Goal: Information Seeking & Learning: Learn about a topic

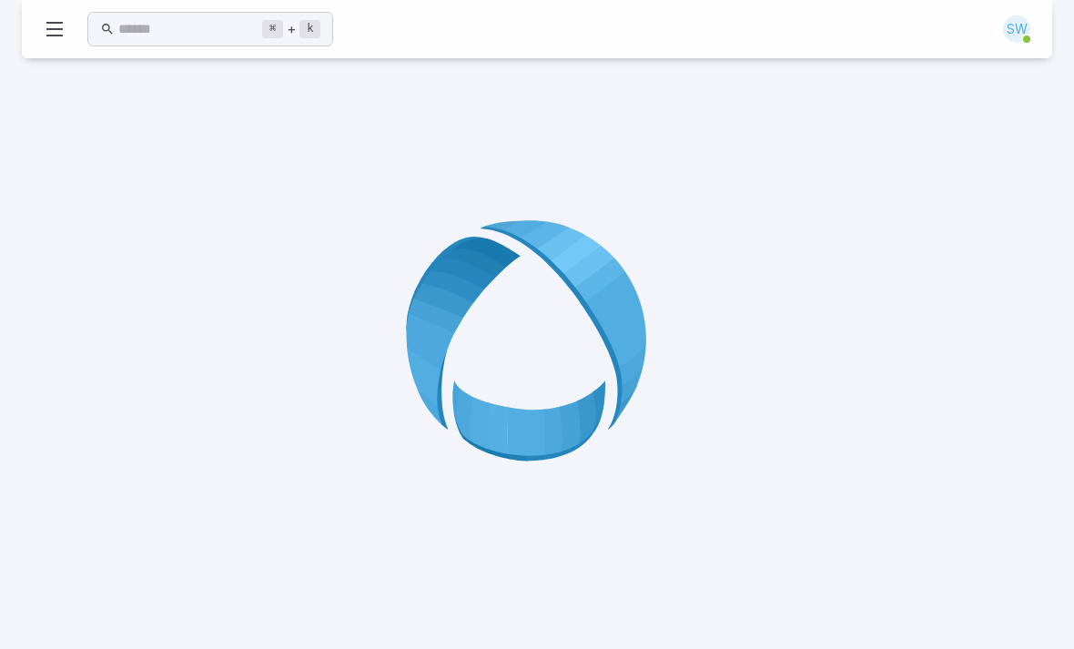
scroll to position [160, 0]
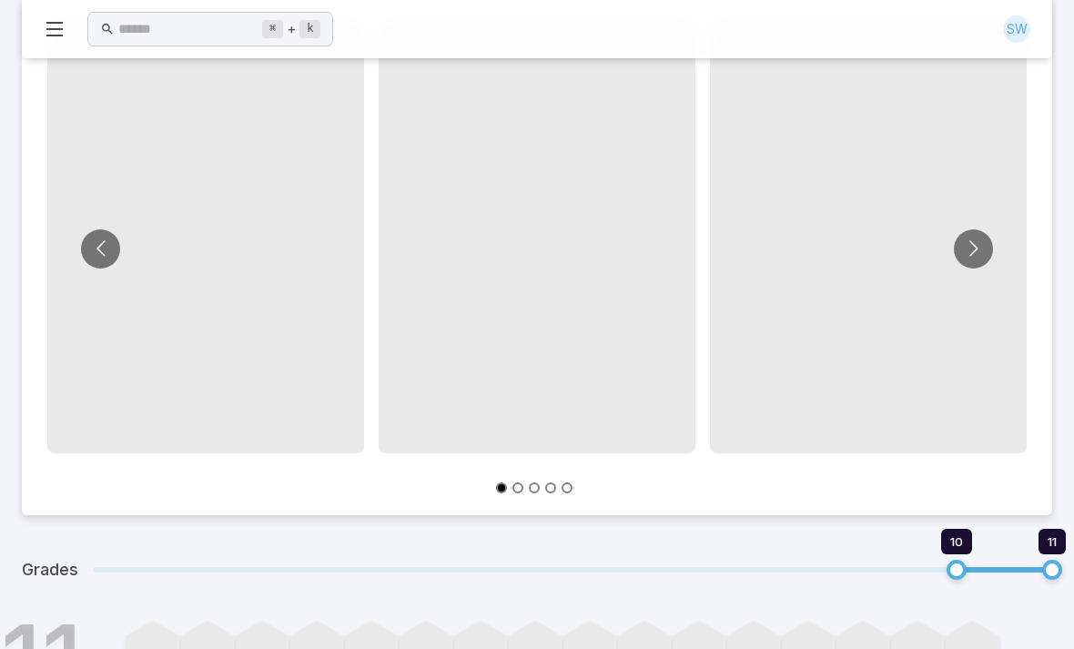
click at [130, 12] on input "text" at bounding box center [190, 29] width 144 height 35
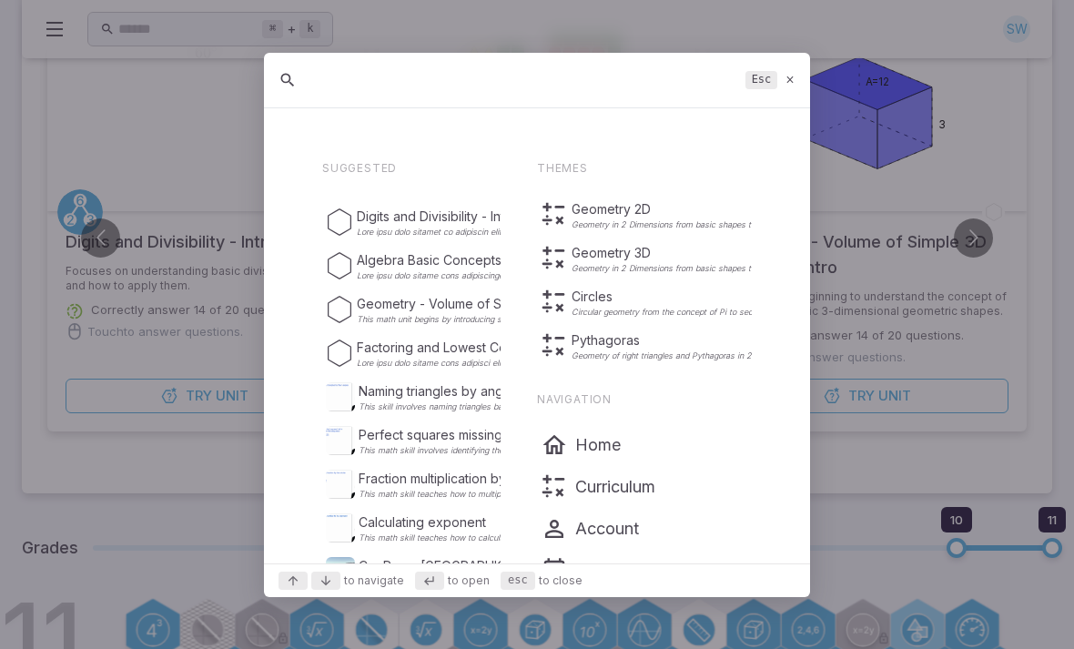
click at [791, 83] on icon at bounding box center [791, 80] width 12 height 14
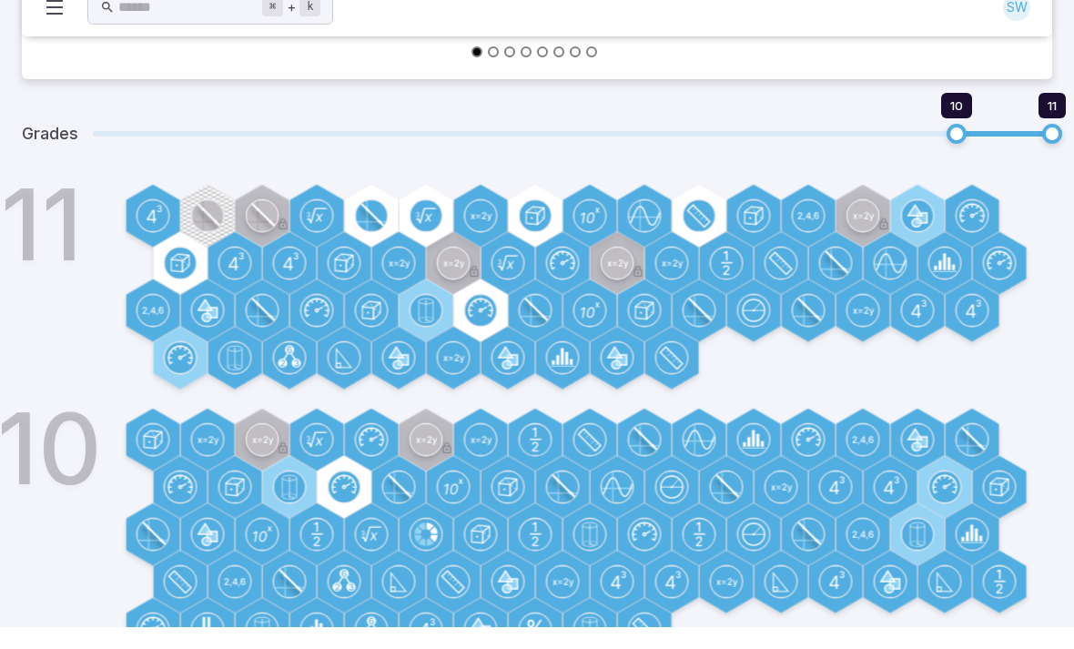
scroll to position [552, 0]
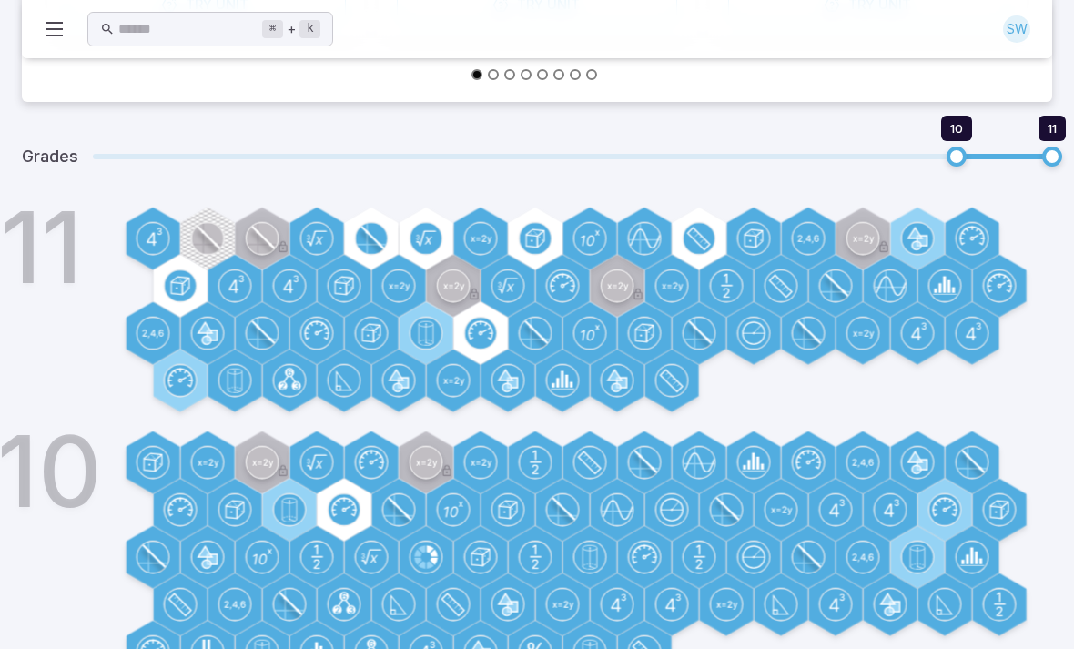
click at [902, 235] on circle at bounding box center [917, 238] width 31 height 31
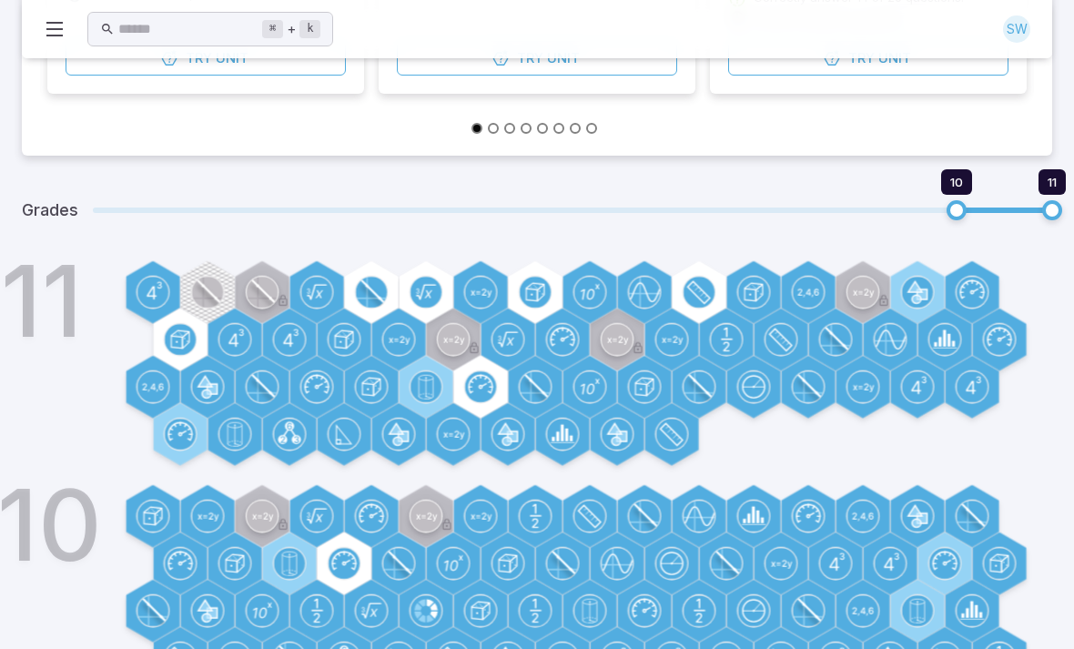
scroll to position [498, 0]
click at [429, 301] on circle at bounding box center [425, 292] width 31 height 31
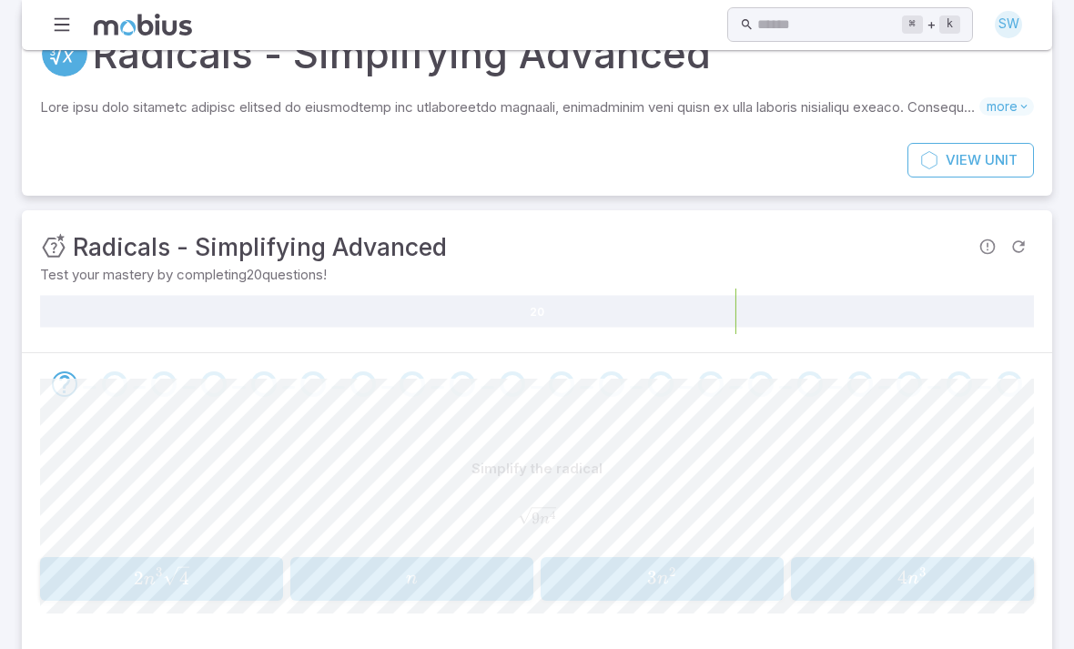
scroll to position [57, 0]
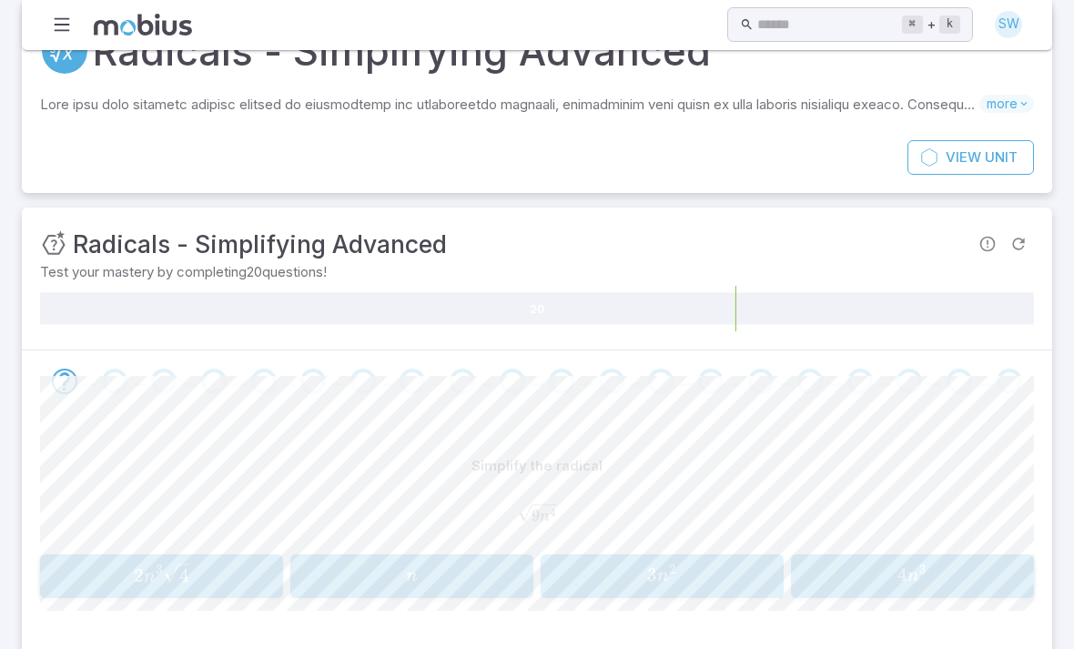
click at [732, 576] on span "3 n 2" at bounding box center [661, 575] width 231 height 25
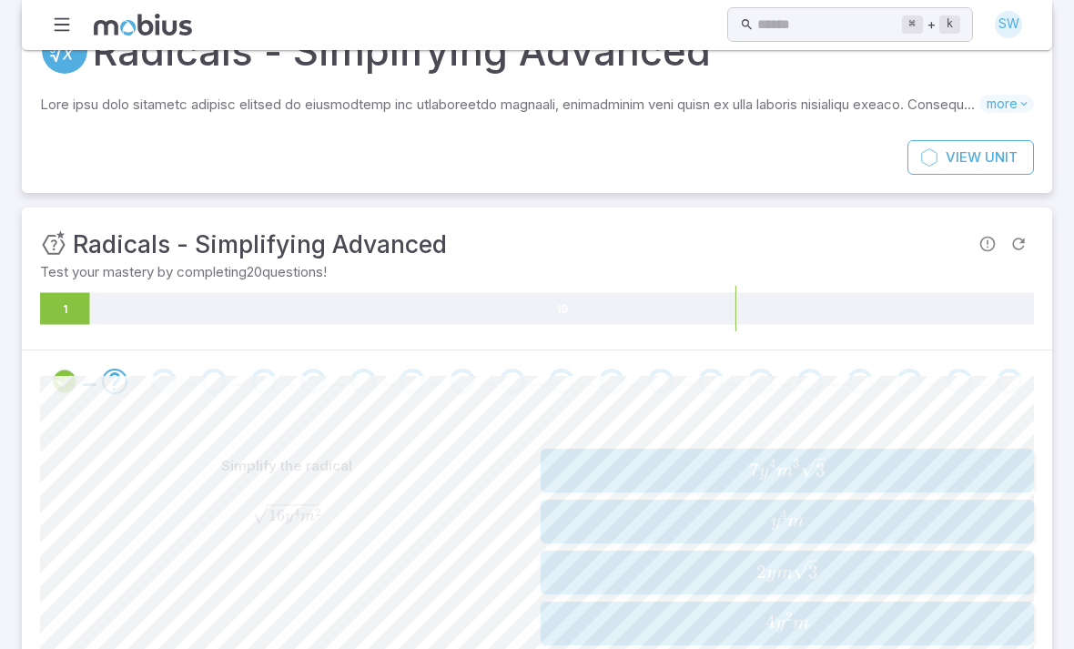
click at [914, 621] on span "4 y 2 m" at bounding box center [786, 623] width 481 height 25
click at [866, 575] on span "5 y 2 2 r ​" at bounding box center [786, 574] width 481 height 25
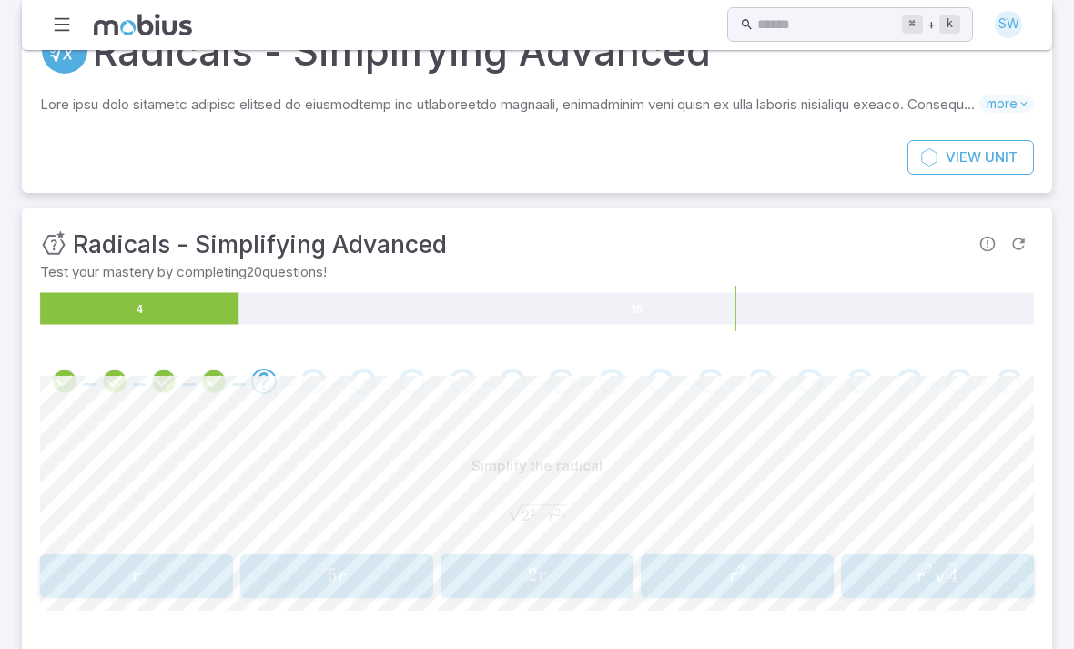
click at [789, 565] on span "r 2" at bounding box center [736, 575] width 181 height 25
click at [353, 558] on button "2 x y 2 2x{y}^{2} 2 x y 2" at bounding box center [336, 576] width 193 height 44
click at [725, 564] on span "2" at bounding box center [729, 574] width 10 height 23
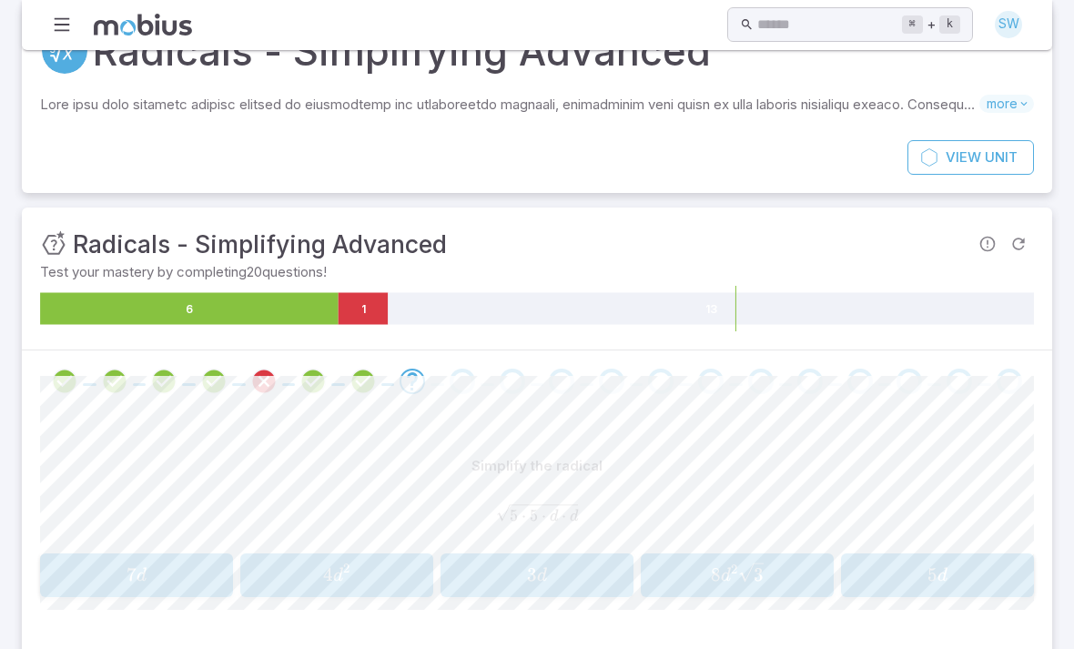
click at [934, 573] on span "5" at bounding box center [932, 574] width 10 height 23
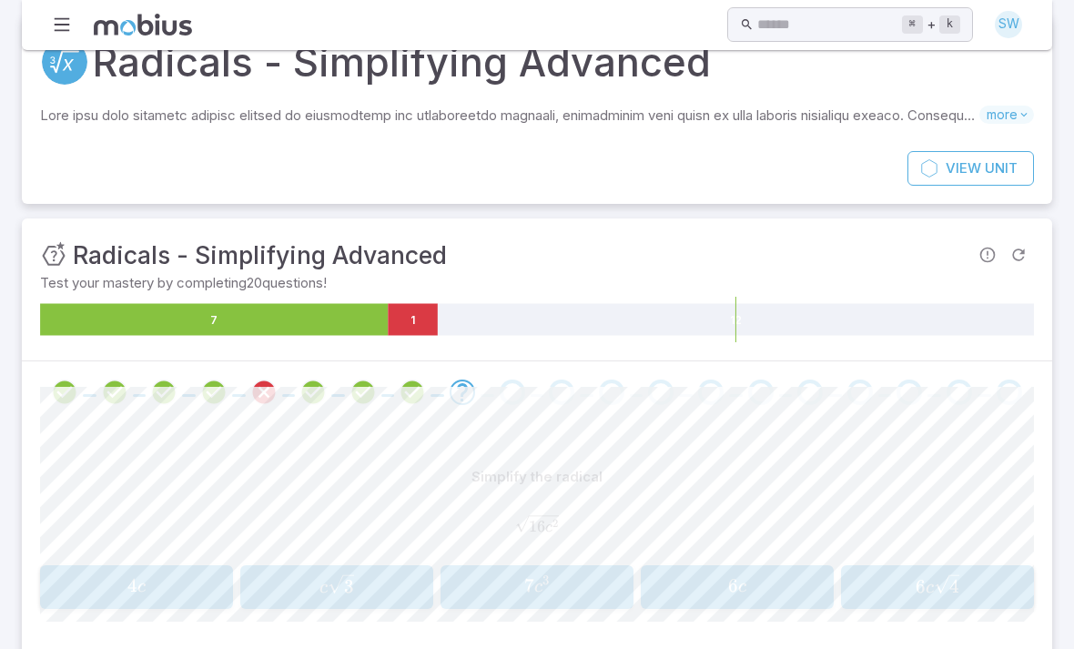
scroll to position [46, 0]
click at [186, 576] on span "4 c" at bounding box center [136, 587] width 181 height 25
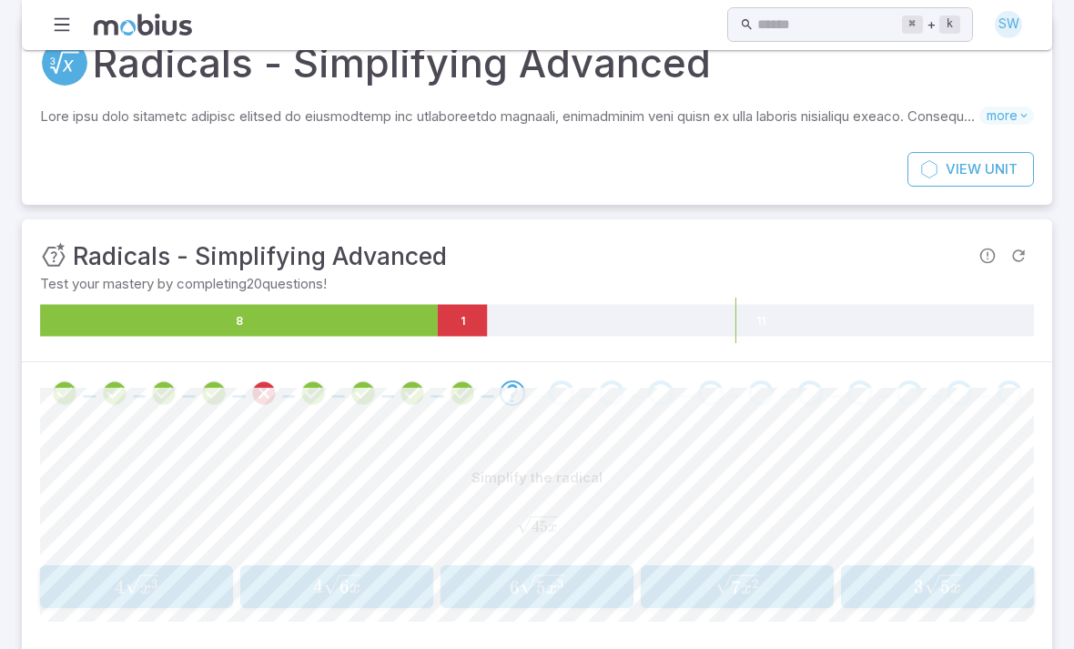
click at [967, 591] on span "3 5 x ​" at bounding box center [936, 586] width 181 height 24
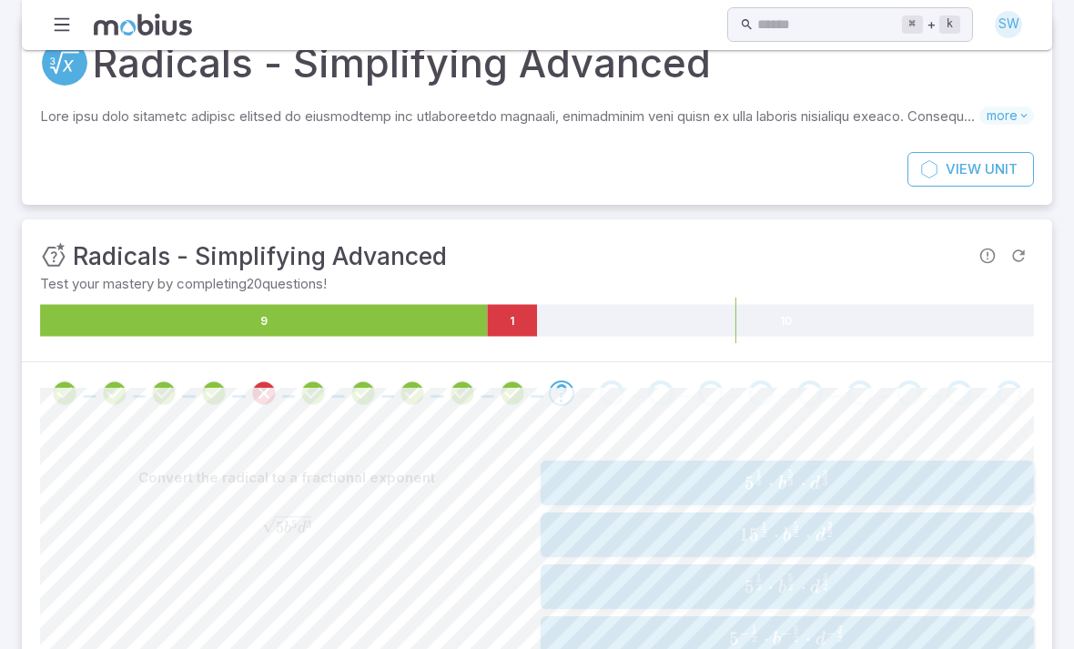
click at [581, 597] on button "5 1 2 ⋅ b 5 2 ⋅ d 3 2 5^{\frac{1}{2}}\cdot {b}^{\frac{5}{2}}\cdot {d}^{\frac{3}…" at bounding box center [787, 586] width 493 height 45
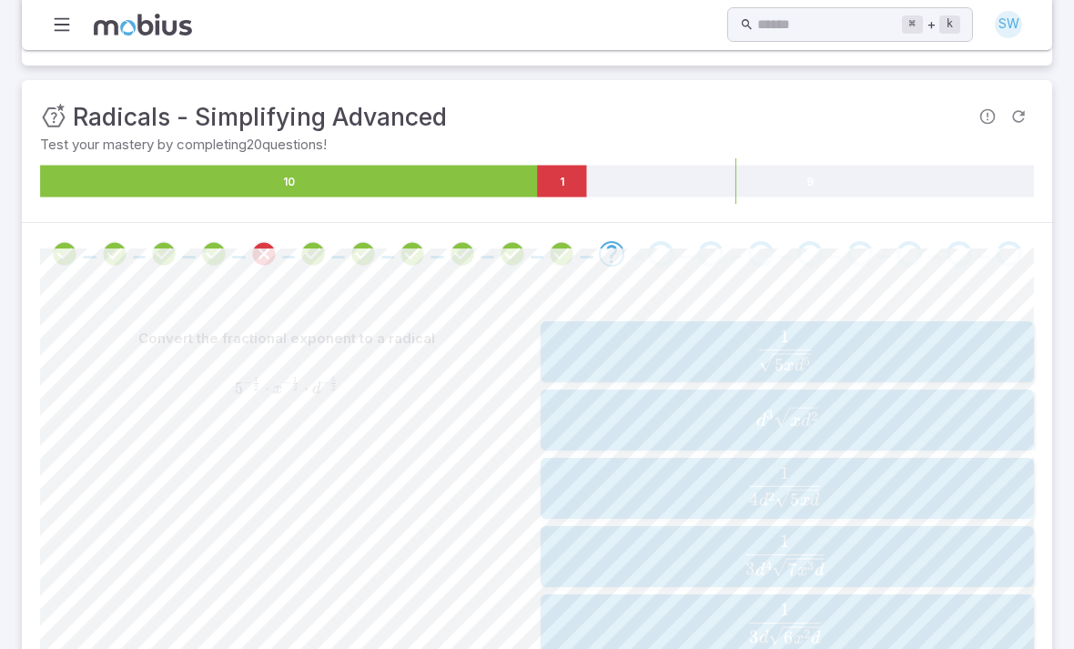
scroll to position [188, 0]
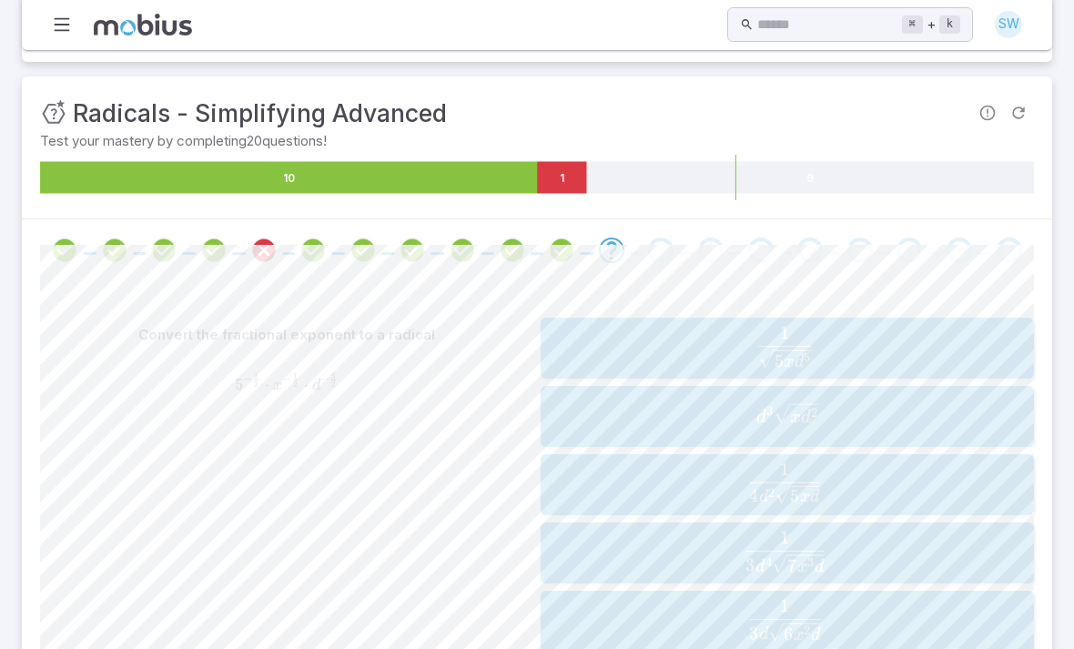
click at [576, 340] on span "5 x d 5 ​ 1 ​" at bounding box center [785, 347] width 451 height 41
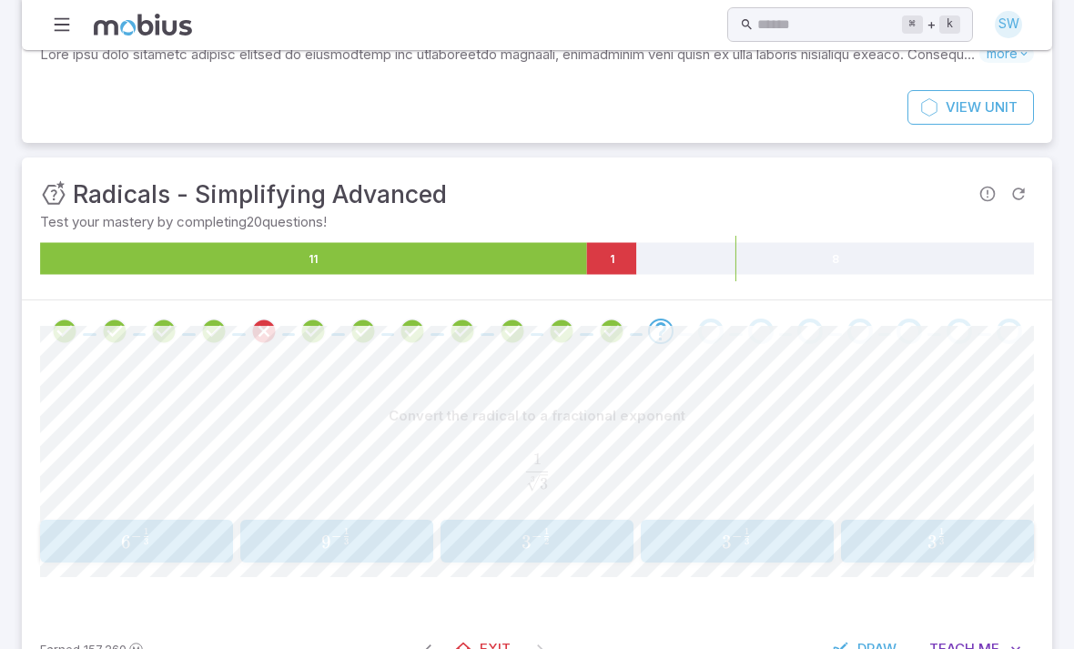
scroll to position [108, 0]
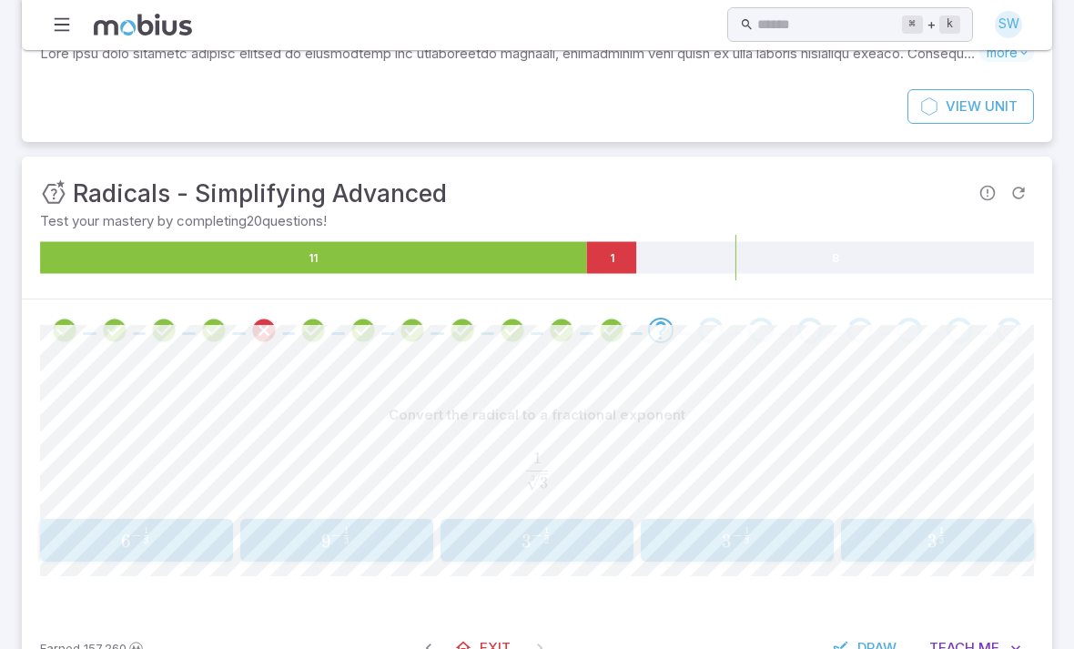
click at [750, 558] on button "3 − 1 3 3^{-\frac{1}{3}} 3 − 3 1 ​" at bounding box center [737, 540] width 193 height 43
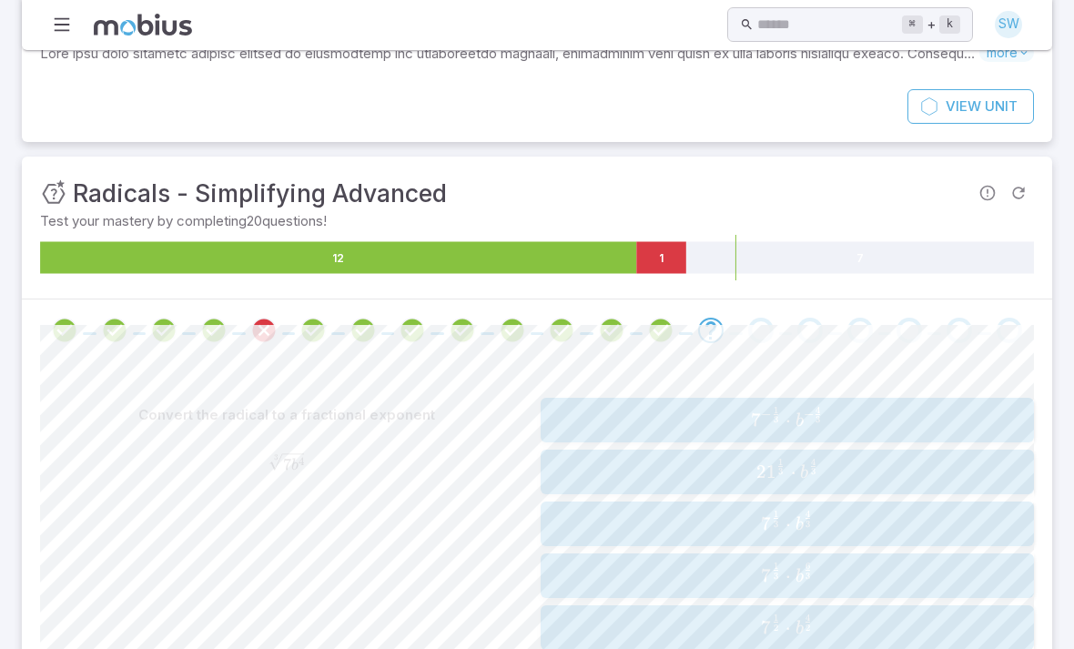
click at [943, 465] on span "2 1 3 1 ​ ⋅ b 3 4 ​" at bounding box center [786, 472] width 481 height 26
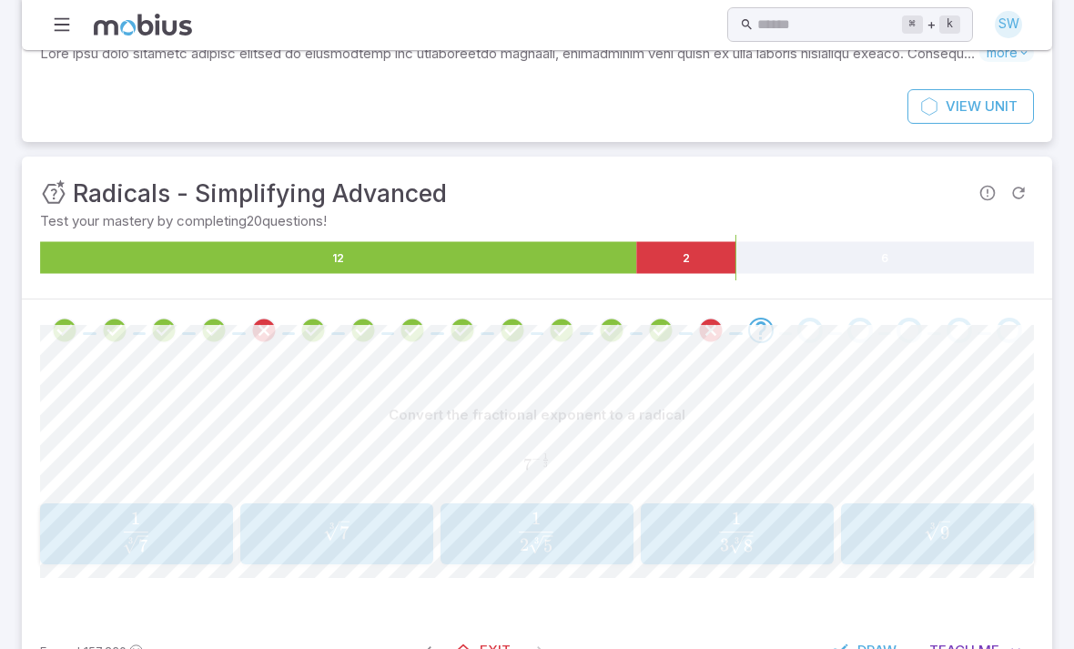
click at [711, 325] on icon "Review your answer" at bounding box center [710, 330] width 27 height 27
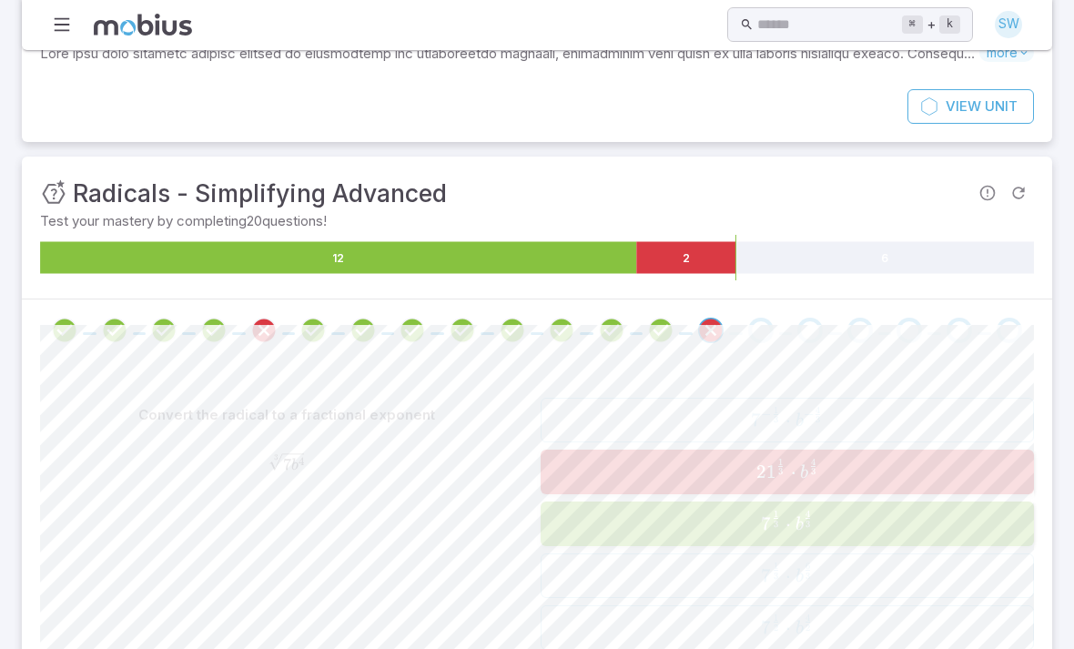
click at [753, 337] on div "Go to the next question" at bounding box center [760, 330] width 25 height 25
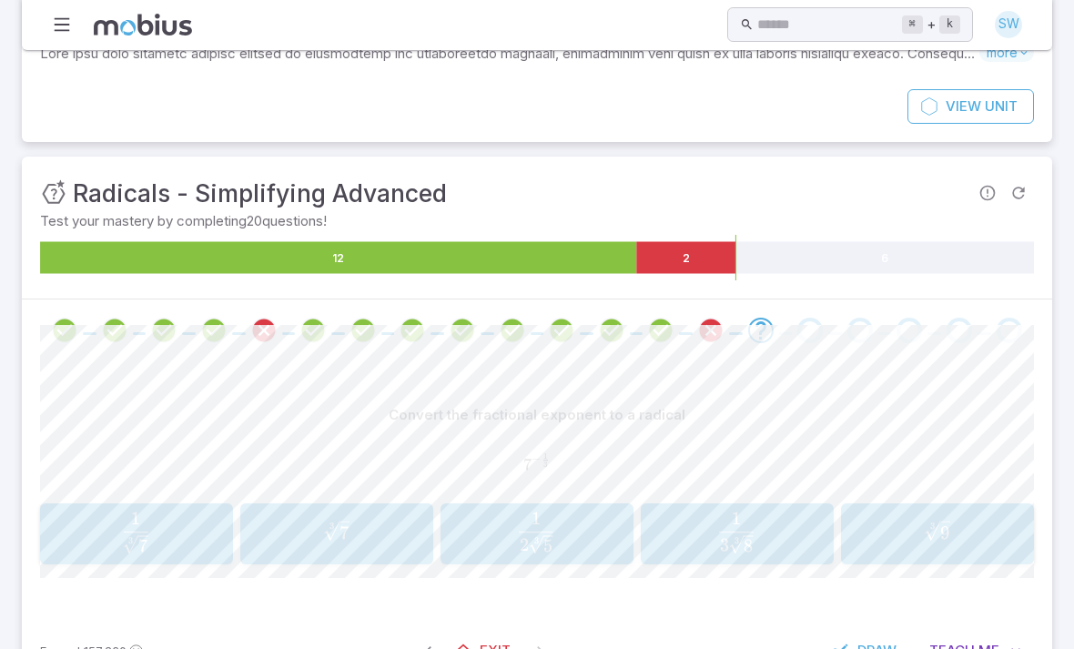
click at [221, 559] on button "1 7 3 \frac{1}{\sqrt[3]{7}} 3 7 ​ 1 ​" at bounding box center [136, 533] width 193 height 61
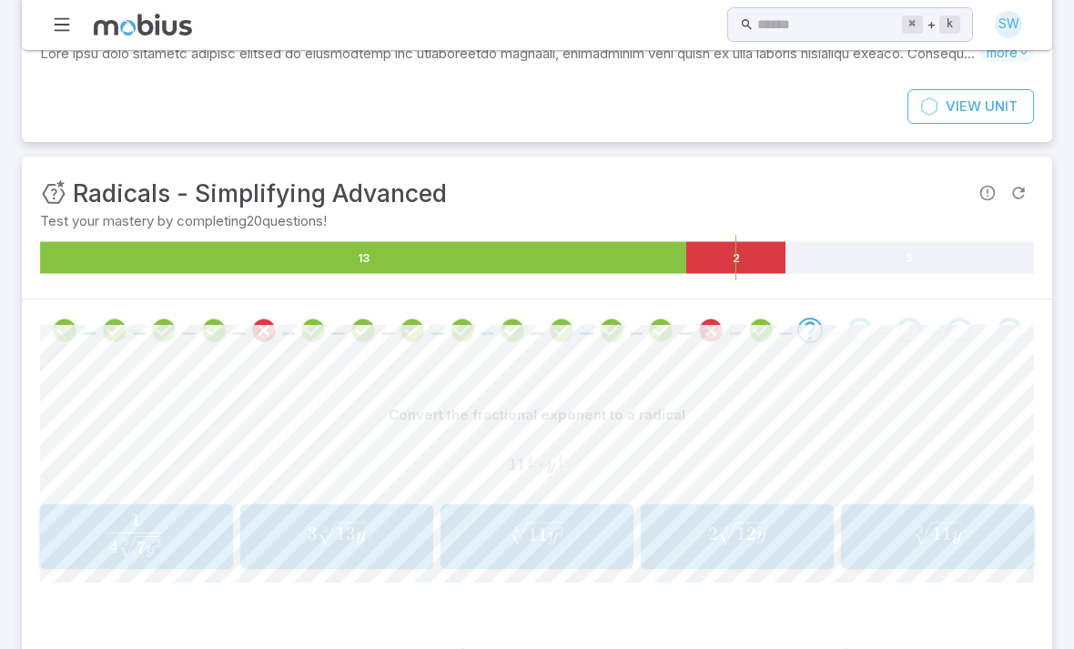
click at [905, 522] on span "3 11 y ​" at bounding box center [936, 534] width 181 height 24
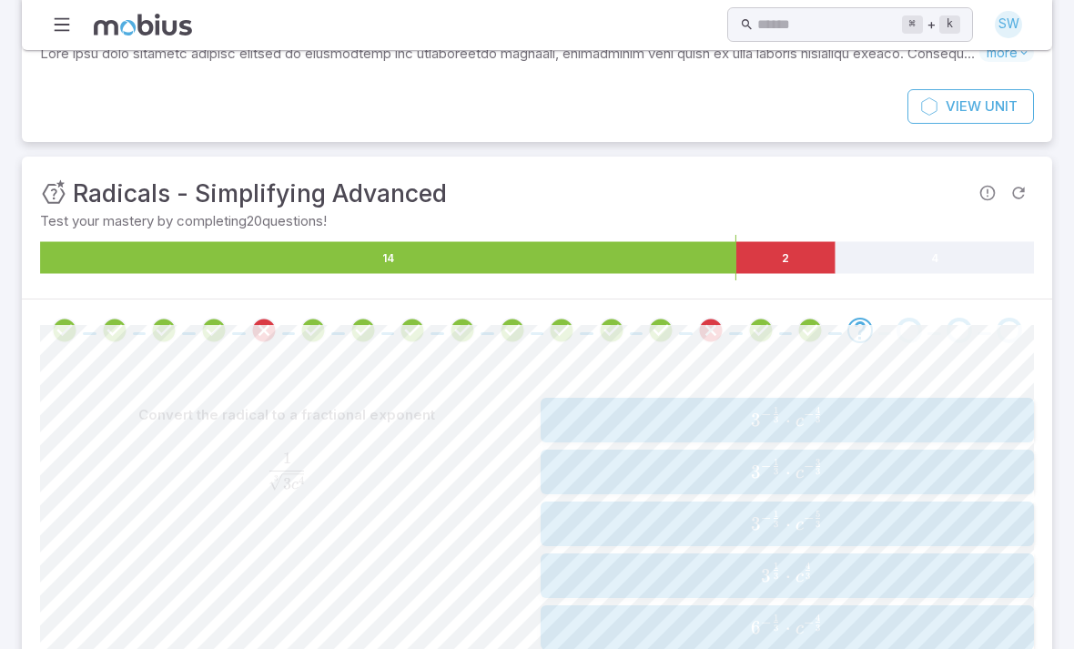
click at [682, 522] on span "3 − 3 1 ​ ⋅ c − 3 5 ​" at bounding box center [786, 524] width 481 height 26
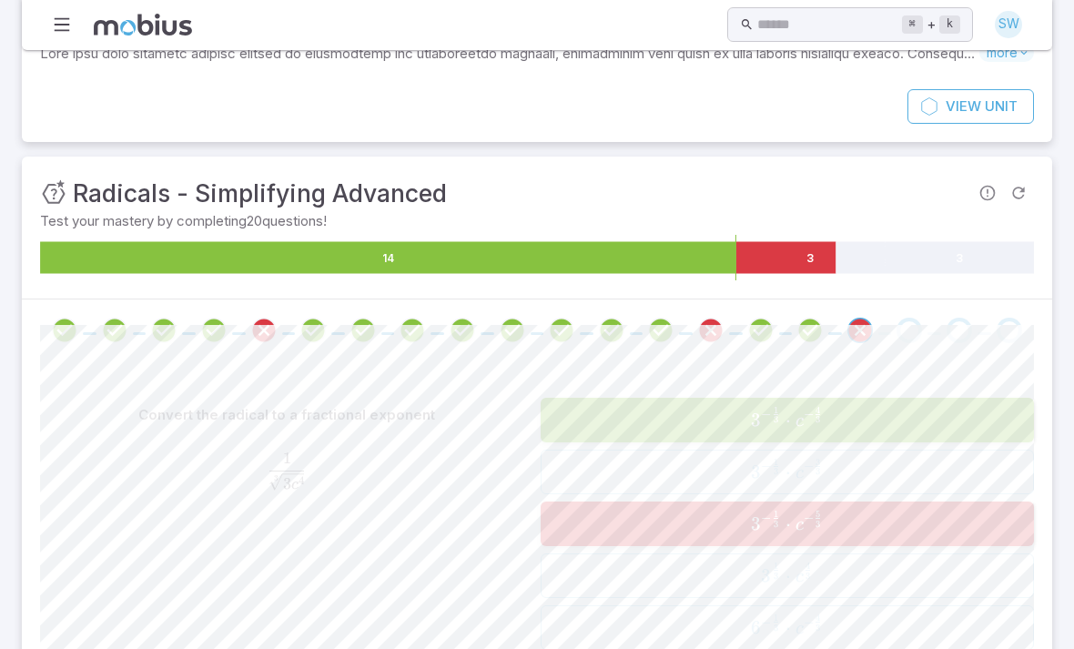
scroll to position [93, 0]
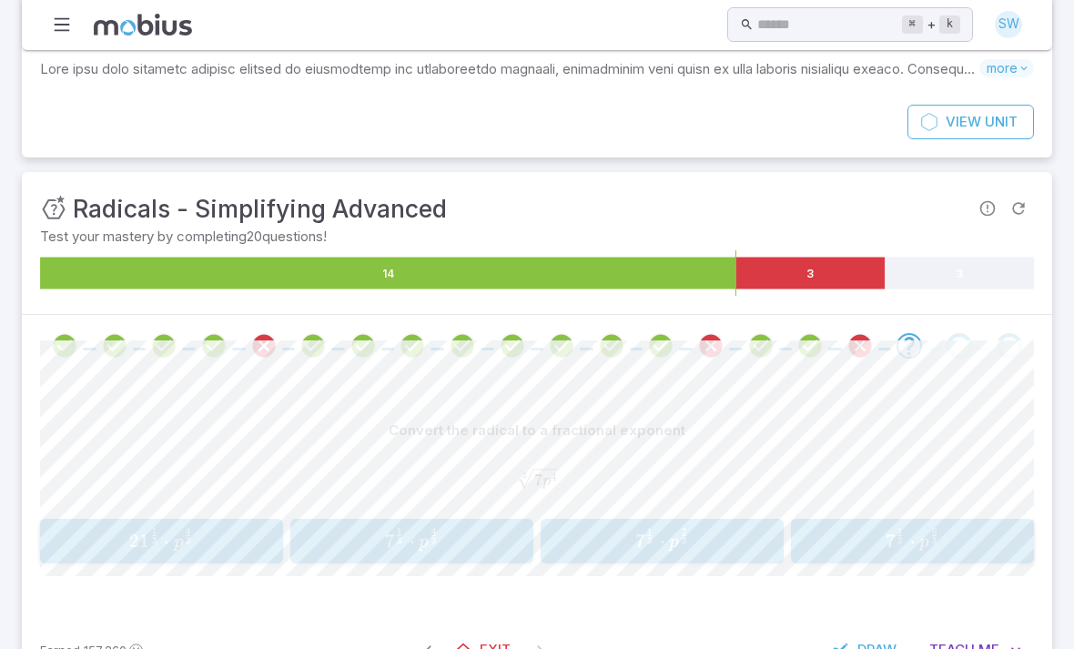
click at [648, 506] on div "Convert the radical to a fractional exponent 7 p 4 3 \sqrt[3]{7{p}^{4}} 3 7 p 4…" at bounding box center [537, 462] width 994 height 98
click at [647, 505] on div "Convert the radical to a fractional exponent 7 p 4 3 \sqrt[3]{7{p}^{4}} 3 7 p 4…" at bounding box center [537, 462] width 994 height 98
click at [592, 531] on span "7 3 1 ​ ⋅ p 3 3 ​" at bounding box center [661, 541] width 231 height 26
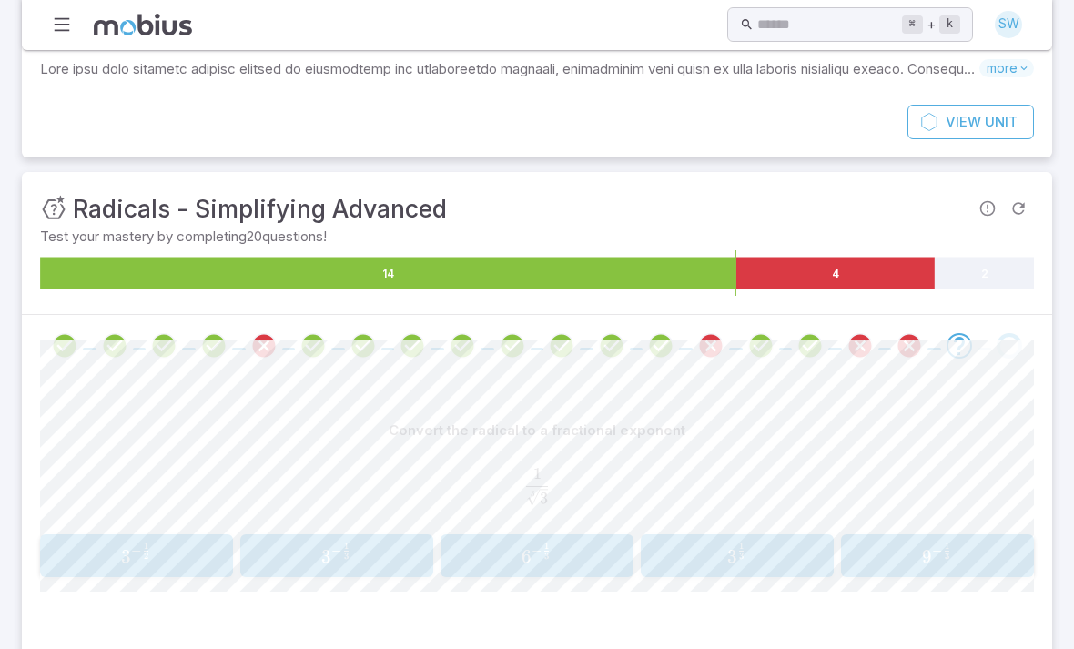
click at [569, 543] on span "6 − 3 1 ​" at bounding box center [536, 555] width 181 height 25
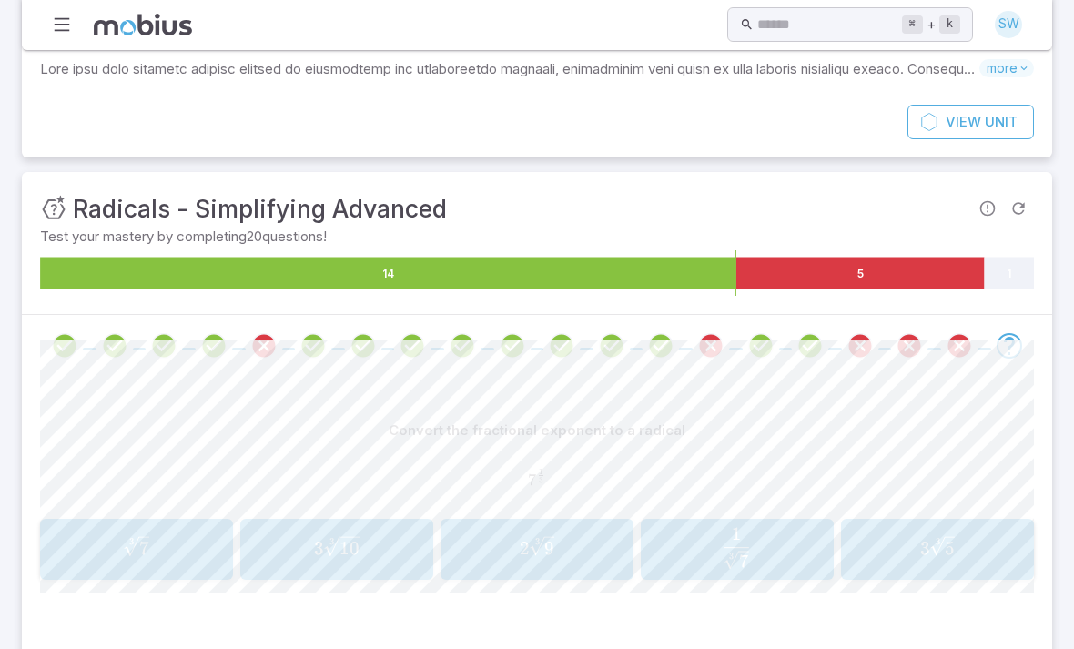
click at [550, 499] on span "button" at bounding box center [541, 499] width 25 height 0
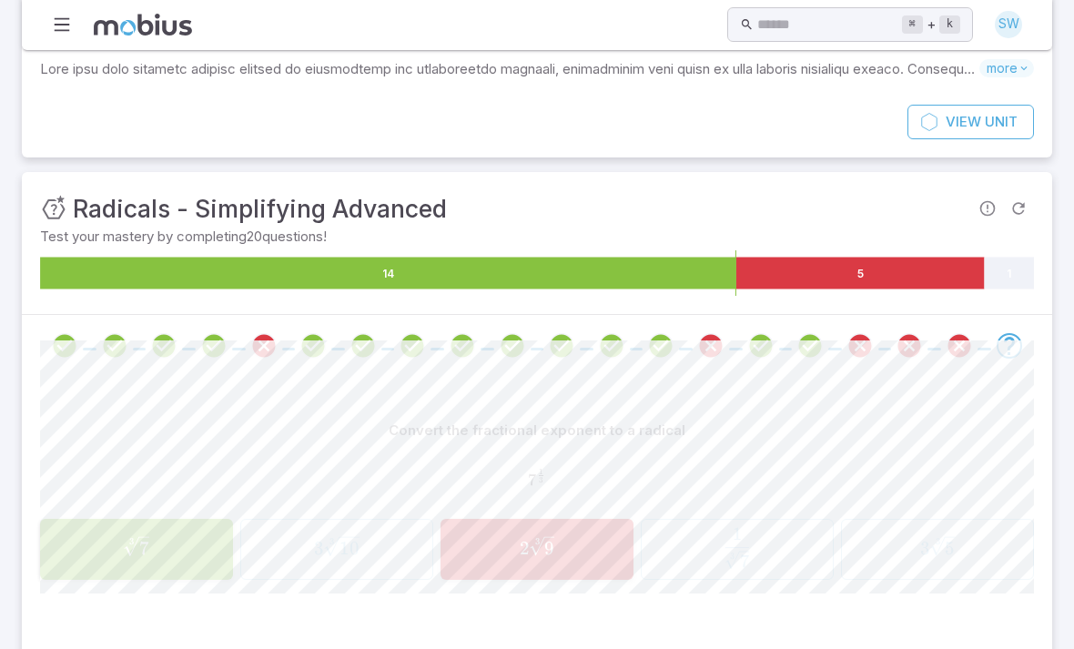
scroll to position [0, 0]
